Goal: Task Accomplishment & Management: Use online tool/utility

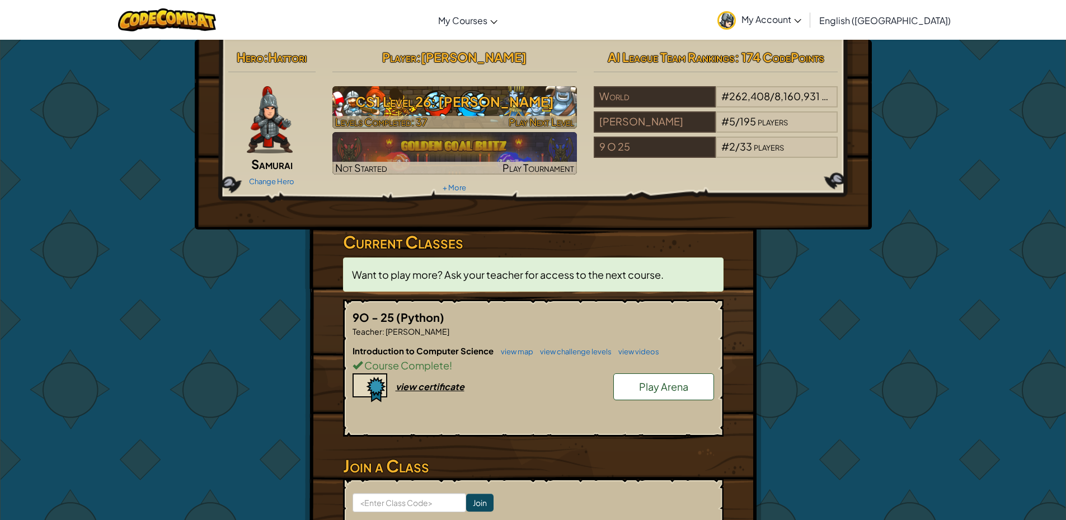
click at [481, 106] on h3 "CS1 Level 26: [PERSON_NAME]" at bounding box center [454, 101] width 244 height 25
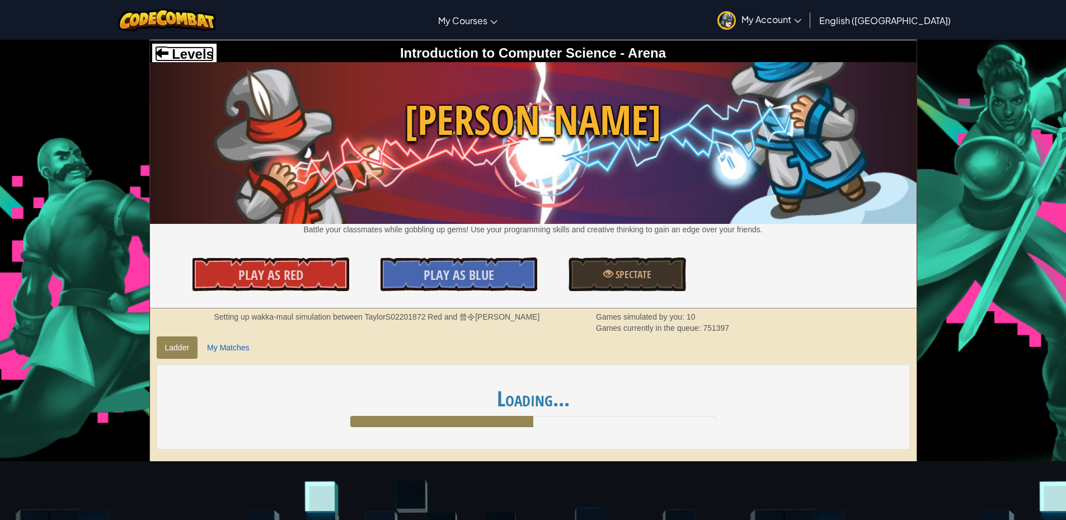
click at [205, 51] on span "Levels" at bounding box center [190, 53] width 45 height 15
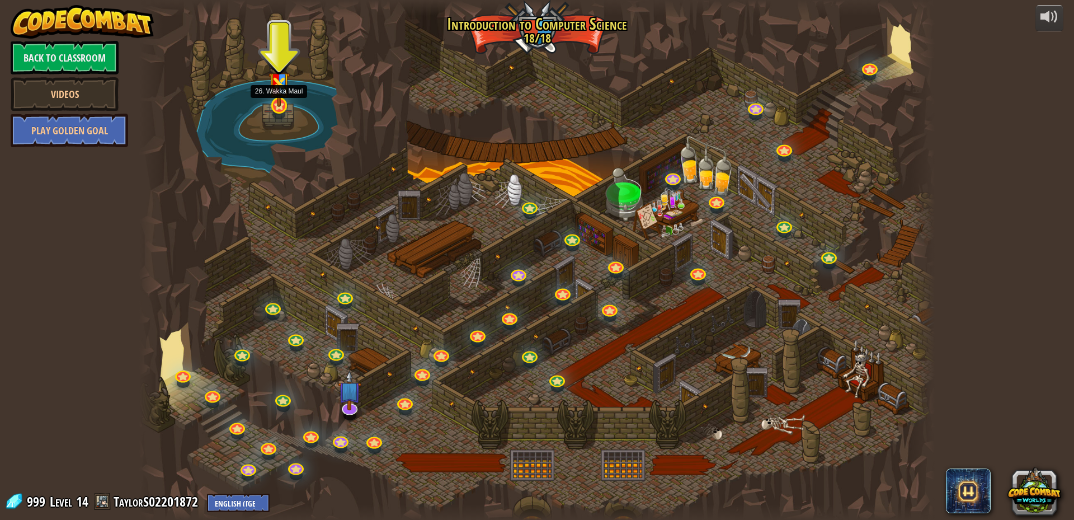
click at [274, 100] on img at bounding box center [279, 78] width 21 height 57
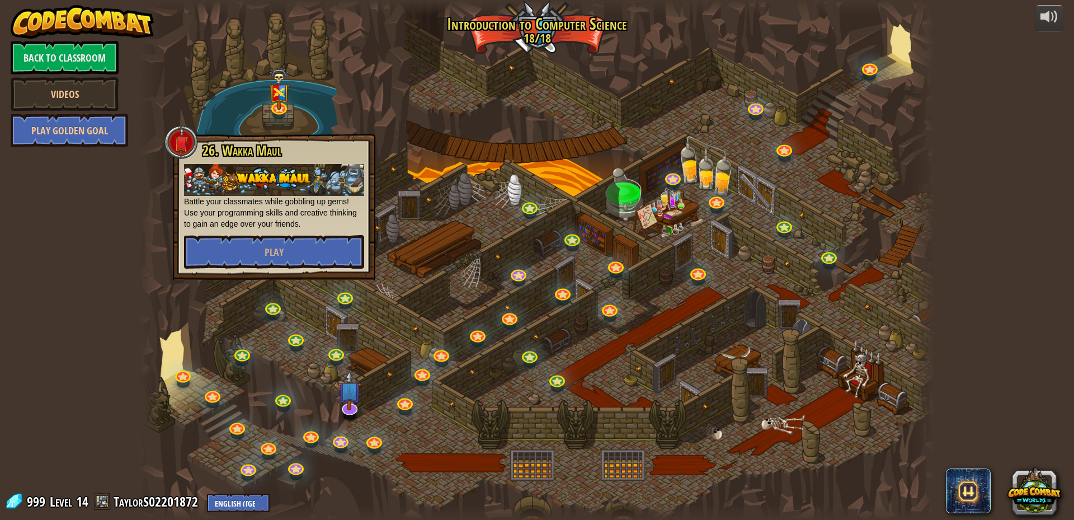
click at [341, 93] on div at bounding box center [536, 260] width 795 height 520
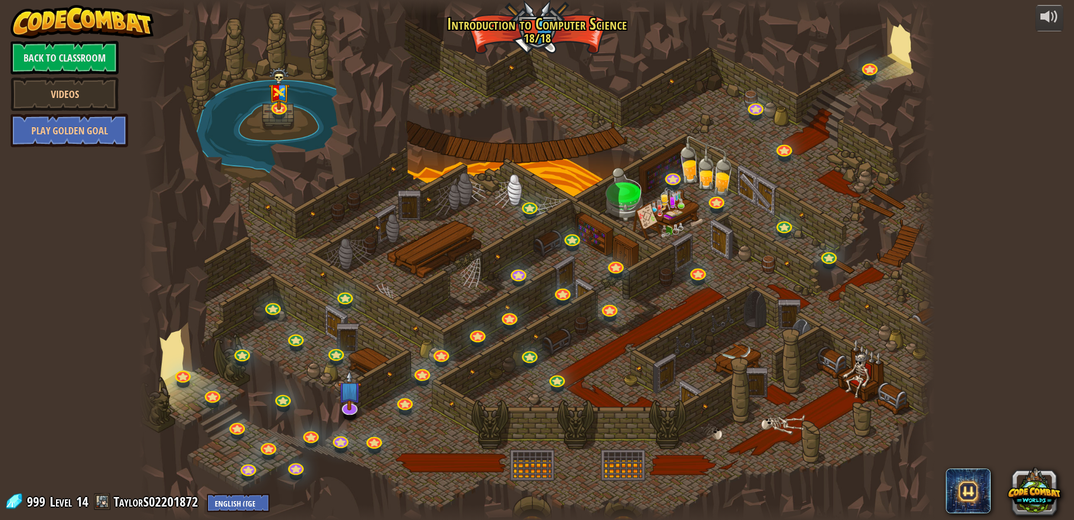
drag, startPoint x: 915, startPoint y: 337, endPoint x: 859, endPoint y: 363, distance: 61.6
click at [859, 363] on div "25. Kithgard Gates Escape the Kithgard dungeons, and don't let the guardians ge…" at bounding box center [536, 260] width 795 height 520
